Goal: Task Accomplishment & Management: Use online tool/utility

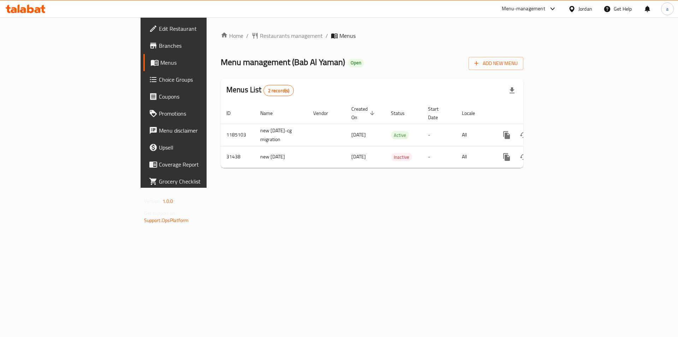
click at [143, 85] on link "Choice Groups" at bounding box center [198, 79] width 111 height 17
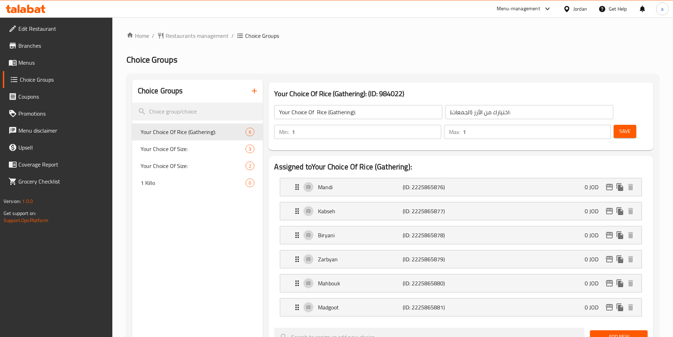
click at [207, 95] on div "Choice Groups" at bounding box center [197, 90] width 131 height 23
click at [200, 115] on input "search" at bounding box center [197, 111] width 131 height 18
paste input "Your Choice Of Size:"
type input "Your Choice Of Size:"
click at [215, 137] on div "Your Choice Of Size: 3" at bounding box center [197, 131] width 131 height 17
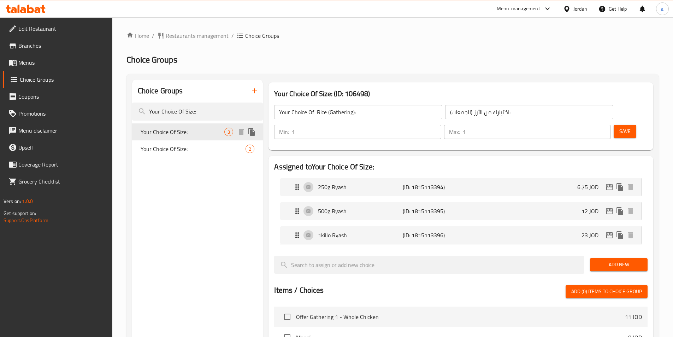
type input "Your Choice Of Size:"
type input "إختيارك من الحجم:"
click at [190, 147] on span "Your Choice Of Size:" at bounding box center [183, 148] width 84 height 8
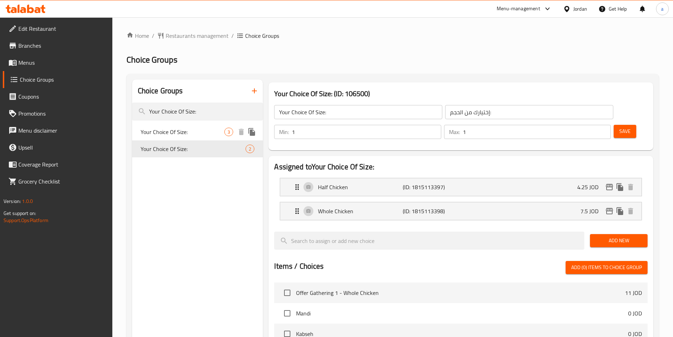
click at [185, 134] on span "Your Choice Of Size:" at bounding box center [183, 132] width 84 height 8
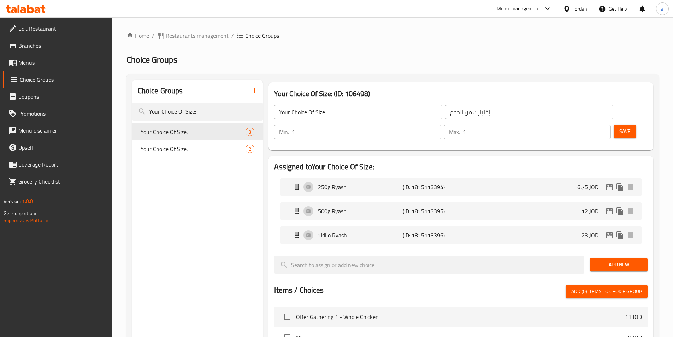
click at [206, 95] on div "Choice Groups" at bounding box center [197, 90] width 131 height 23
click at [203, 102] on div "Choice Groups" at bounding box center [197, 90] width 131 height 23
click at [201, 110] on input "Your Choice Of Size:" at bounding box center [197, 111] width 131 height 18
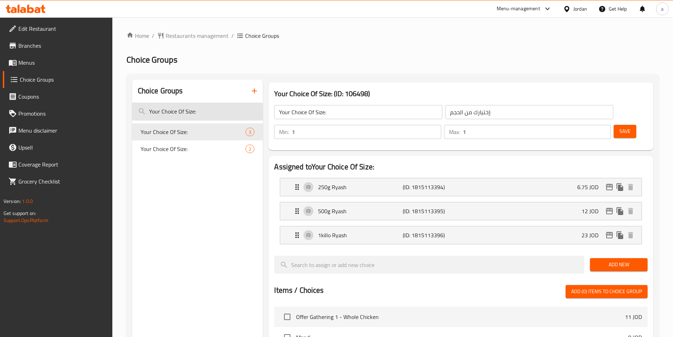
click at [201, 110] on input "Your Choice Of Size:" at bounding box center [197, 111] width 131 height 18
paste input "search"
click at [216, 109] on input "Your Choice Of Size:" at bounding box center [197, 111] width 131 height 18
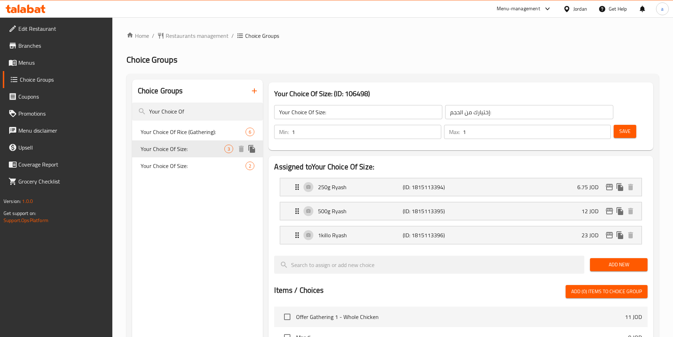
type input "Your Choice Of"
click at [200, 151] on span "Your Choice Of Size:" at bounding box center [183, 148] width 84 height 8
click at [188, 159] on div "Your Choice Of Size: 2" at bounding box center [197, 165] width 131 height 17
